Goal: Information Seeking & Learning: Learn about a topic

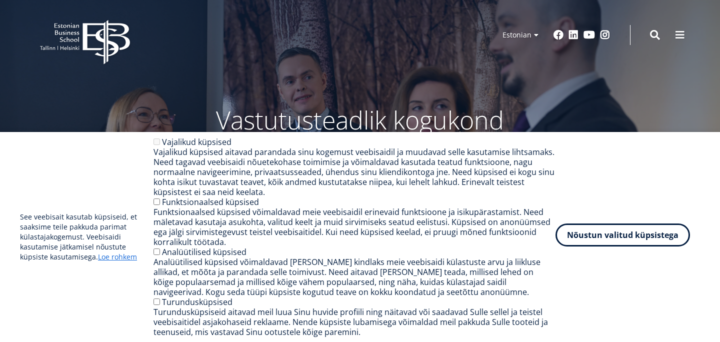
click at [611, 233] on button "Nõustun valitud küpsistega" at bounding box center [622, 234] width 134 height 23
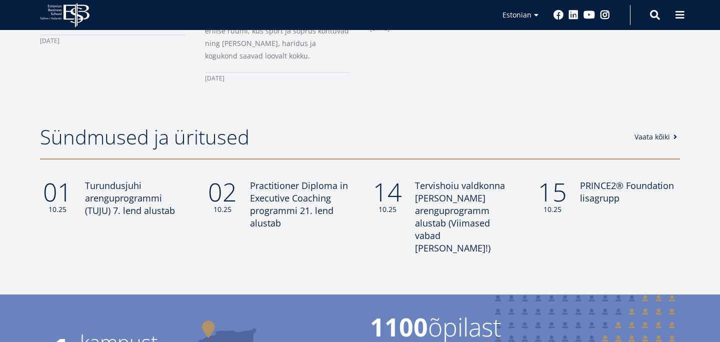
scroll to position [826, 0]
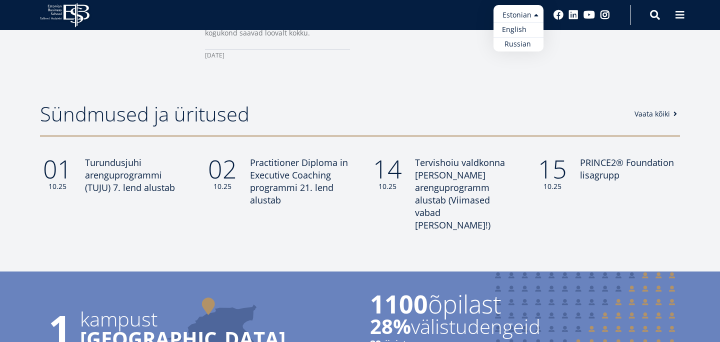
click at [523, 30] on link "English" at bounding box center [518, 29] width 50 height 14
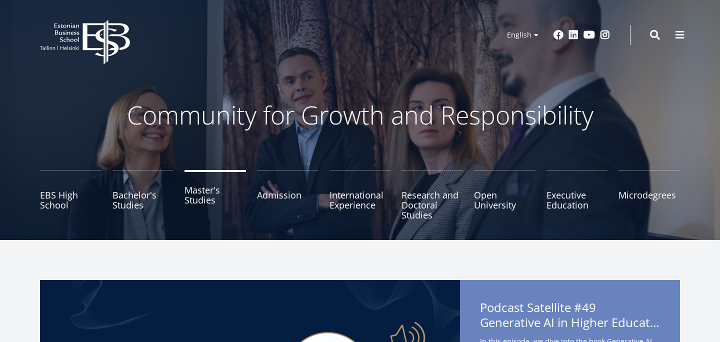
click at [194, 193] on link "Master's Studies" at bounding box center [214, 195] width 61 height 50
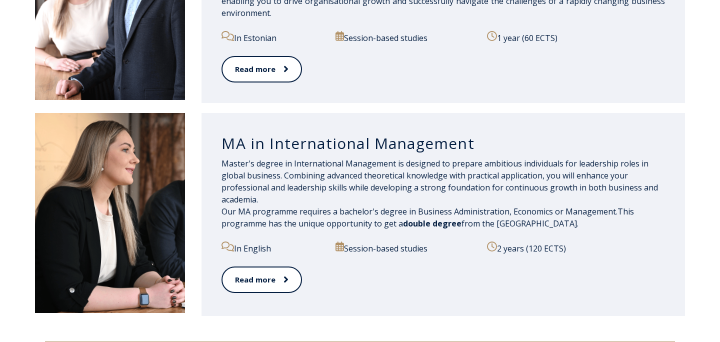
scroll to position [1194, 0]
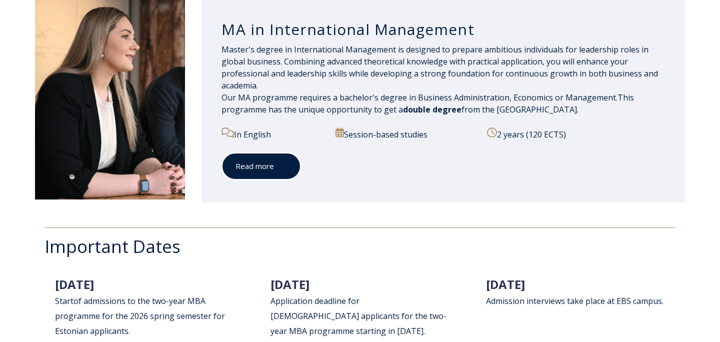
click at [270, 169] on link "Read more" at bounding box center [260, 165] width 79 height 27
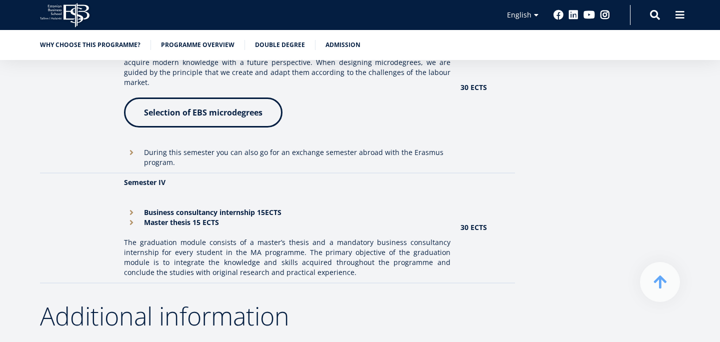
scroll to position [1278, 0]
